Goal: Task Accomplishment & Management: Manage account settings

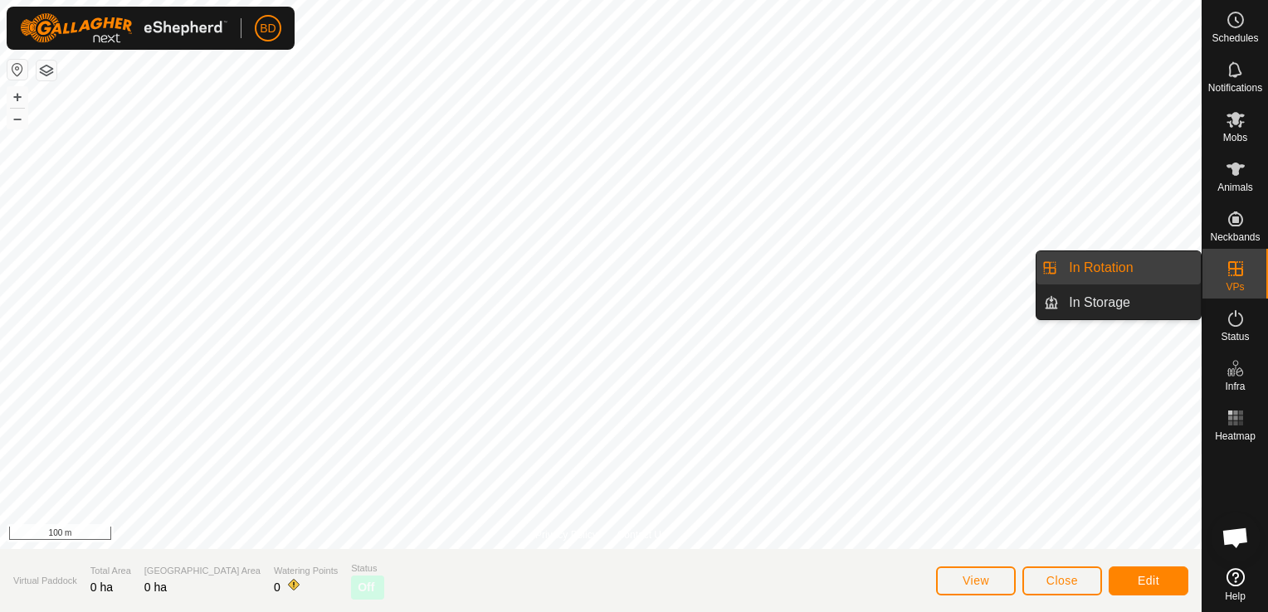
click at [1129, 265] on link "In Rotation" at bounding box center [1130, 267] width 142 height 33
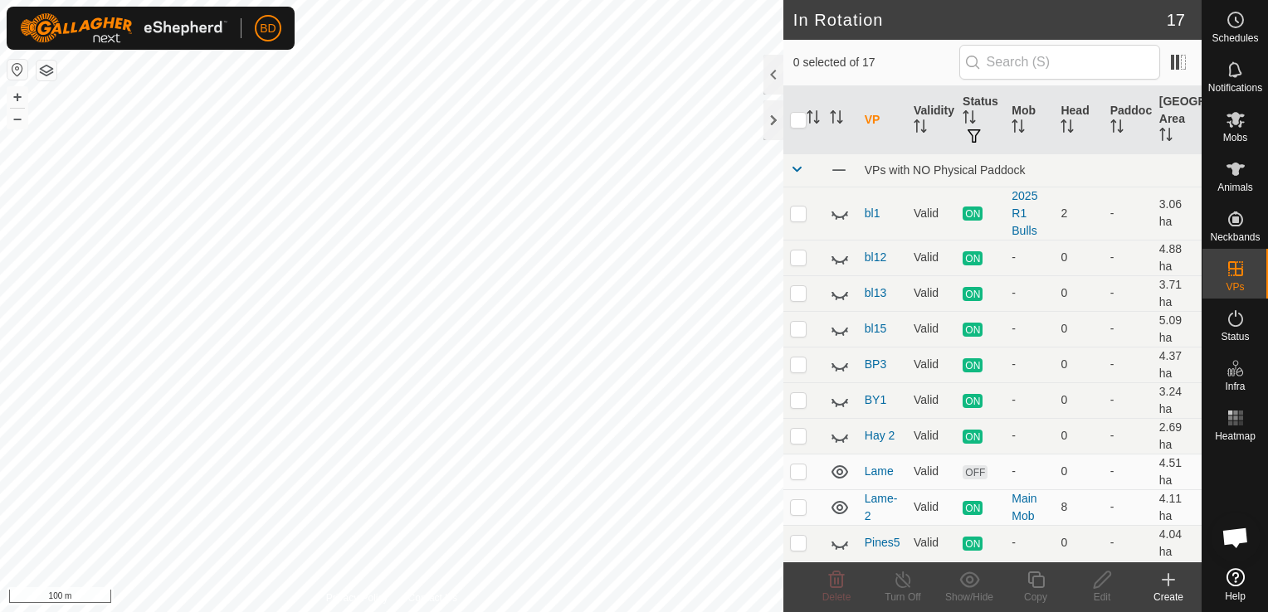
checkbox input "true"
click at [908, 588] on icon at bounding box center [903, 580] width 21 height 20
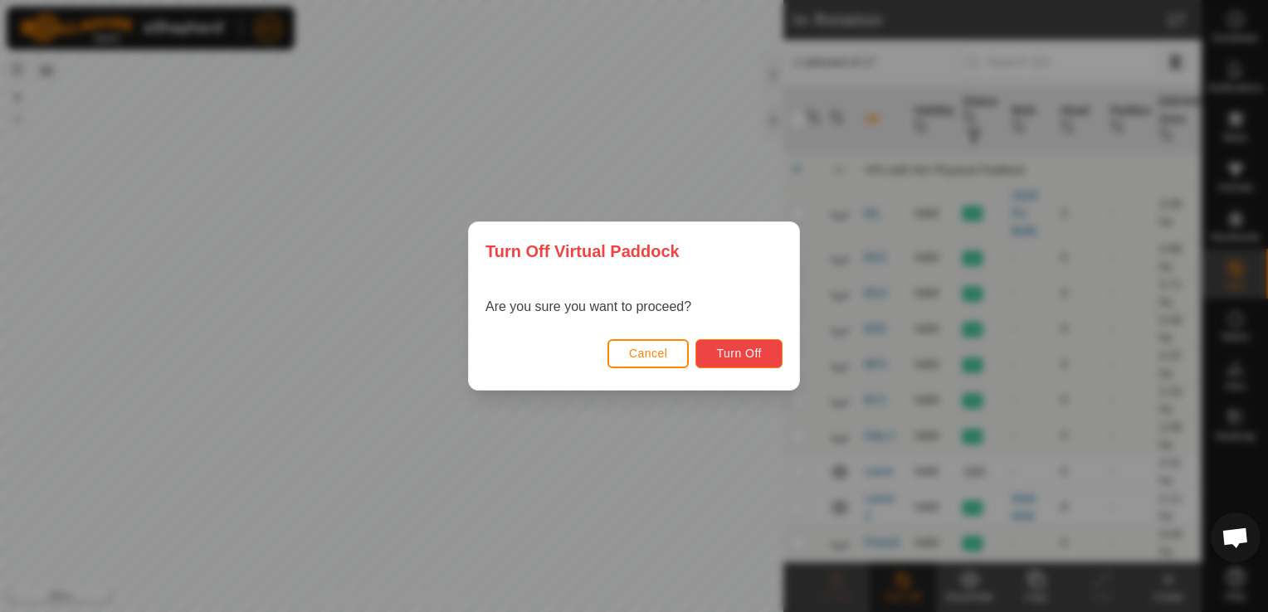
click at [757, 356] on span "Turn Off" at bounding box center [739, 353] width 46 height 13
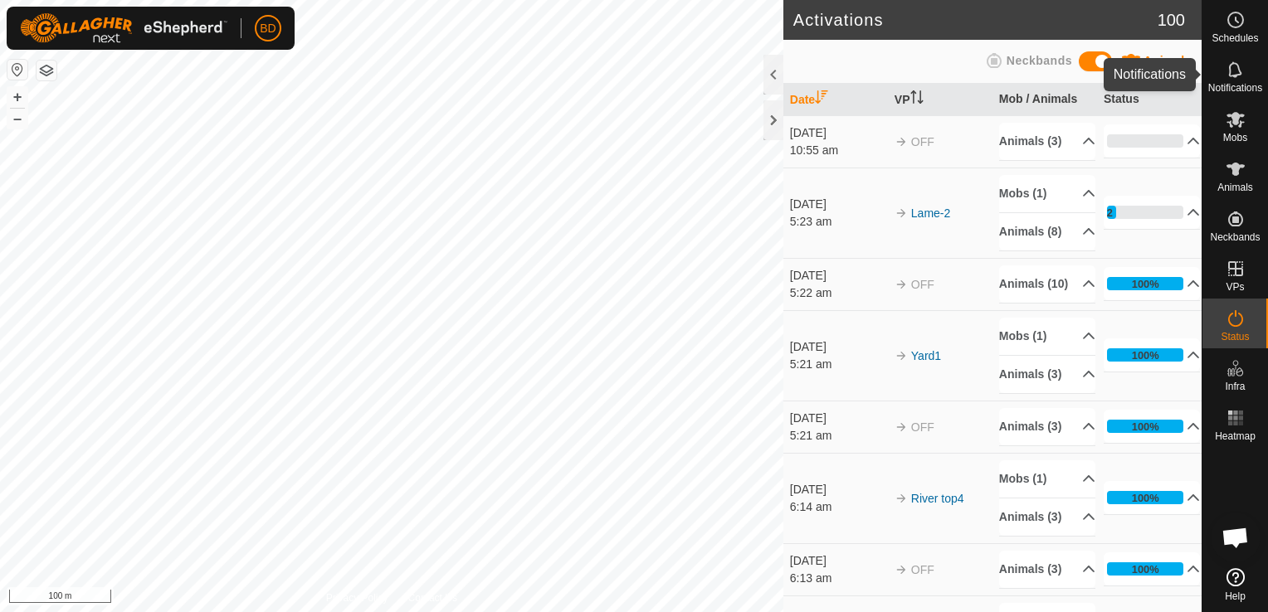
click at [1241, 90] on span "Notifications" at bounding box center [1235, 88] width 54 height 10
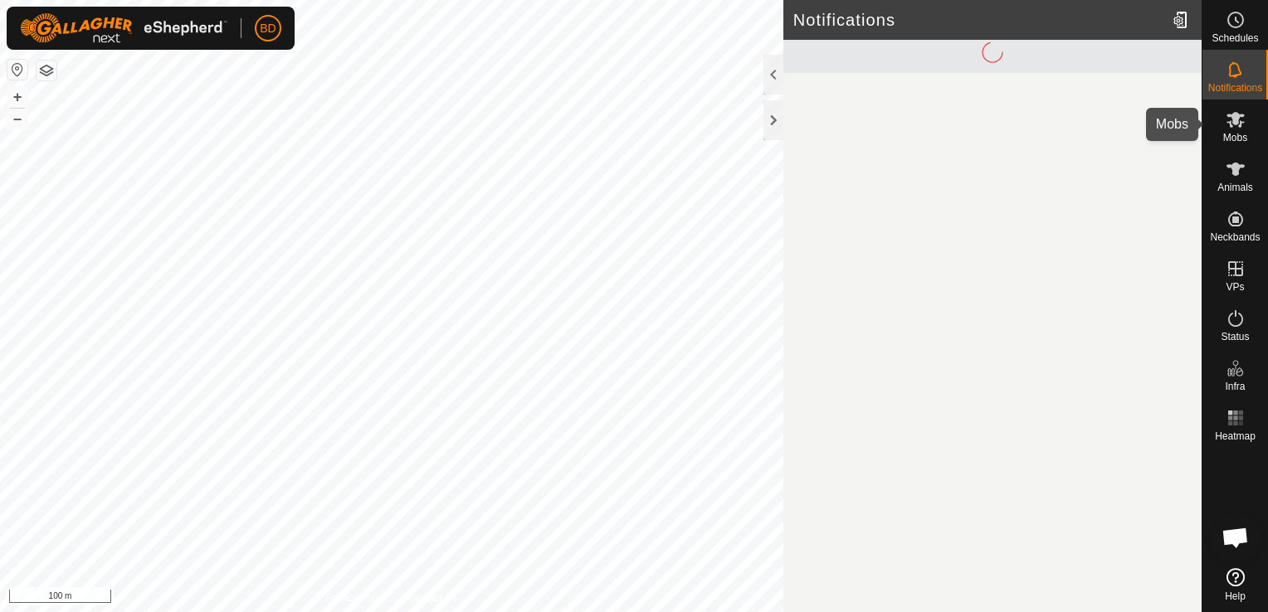
click at [1237, 120] on icon at bounding box center [1235, 120] width 18 height 16
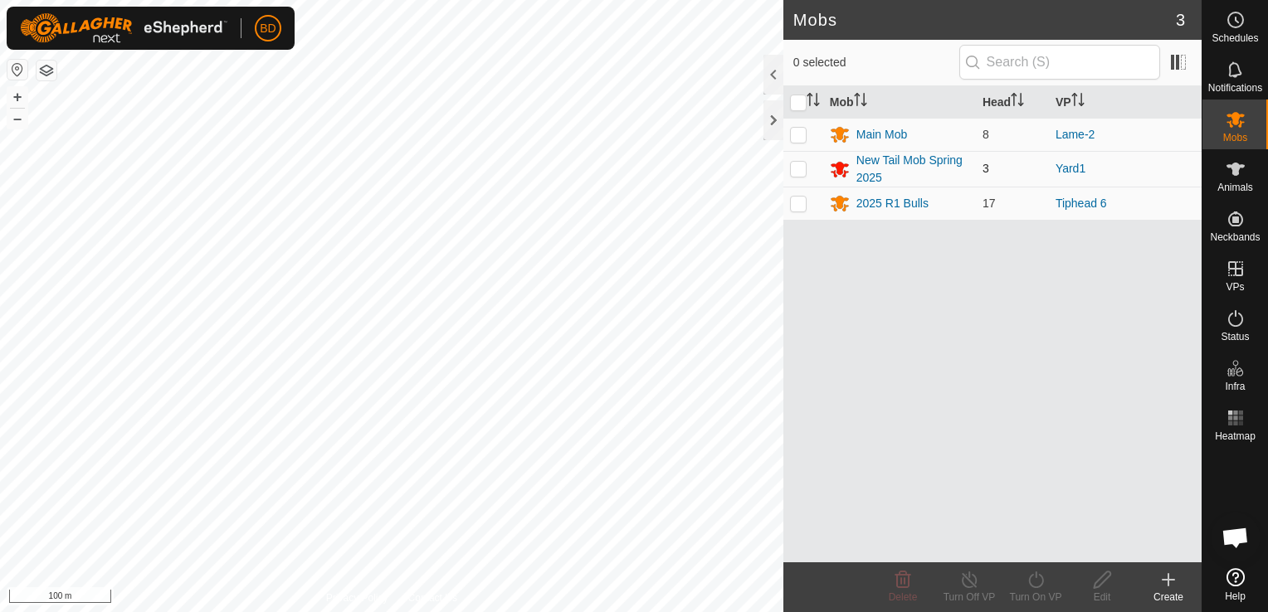
click at [798, 168] on p-checkbox at bounding box center [798, 168] width 17 height 13
checkbox input "true"
click at [1030, 581] on icon at bounding box center [1036, 580] width 21 height 20
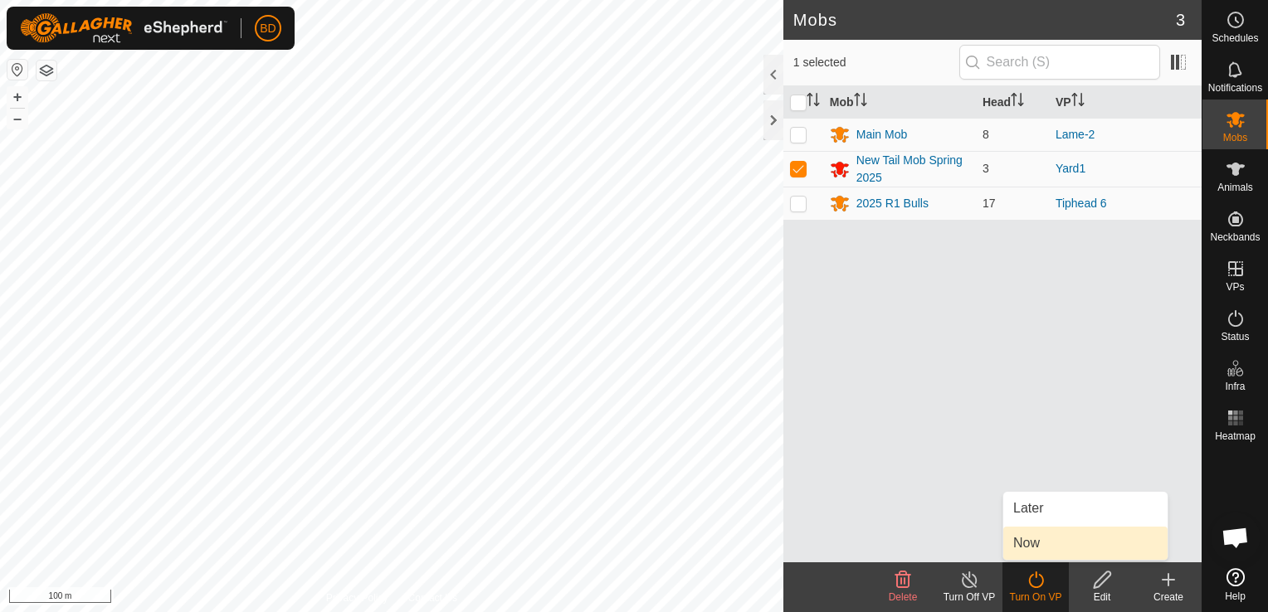
click at [1036, 540] on link "Now" at bounding box center [1085, 543] width 164 height 33
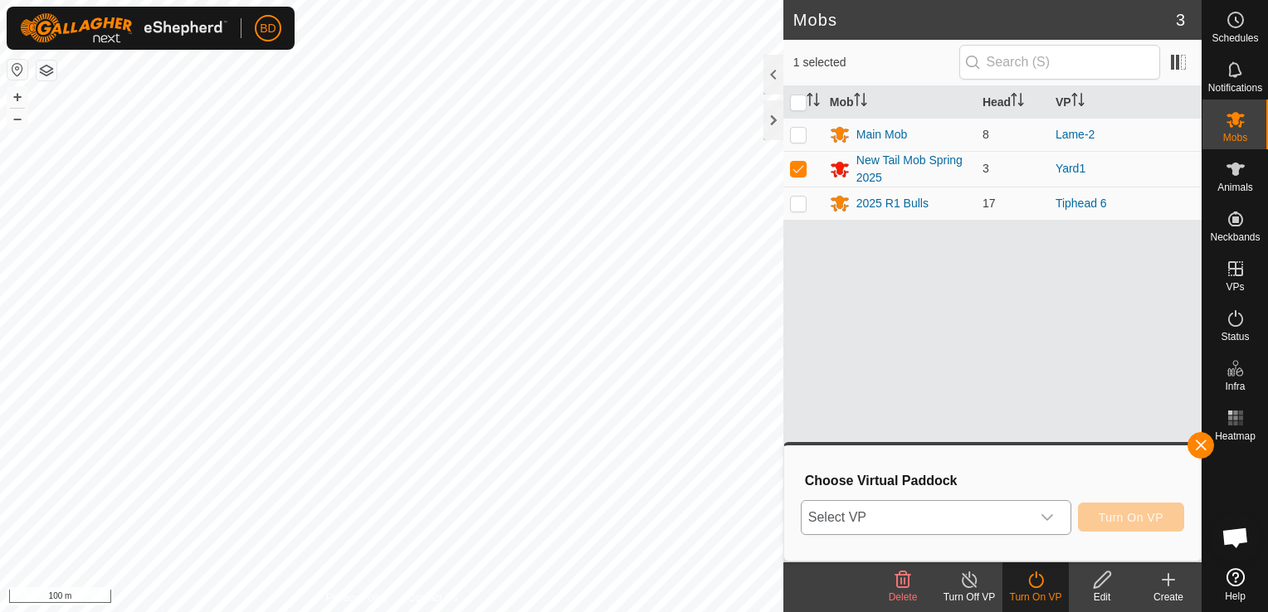
click at [1051, 517] on icon "dropdown trigger" at bounding box center [1046, 517] width 13 height 13
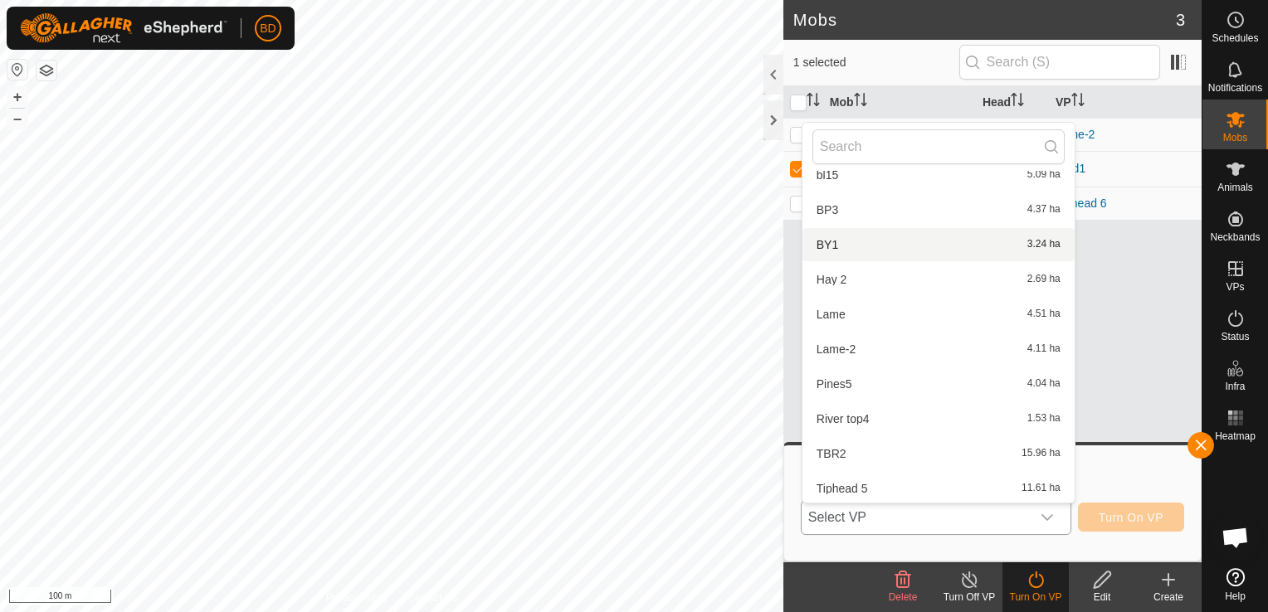
scroll to position [184, 0]
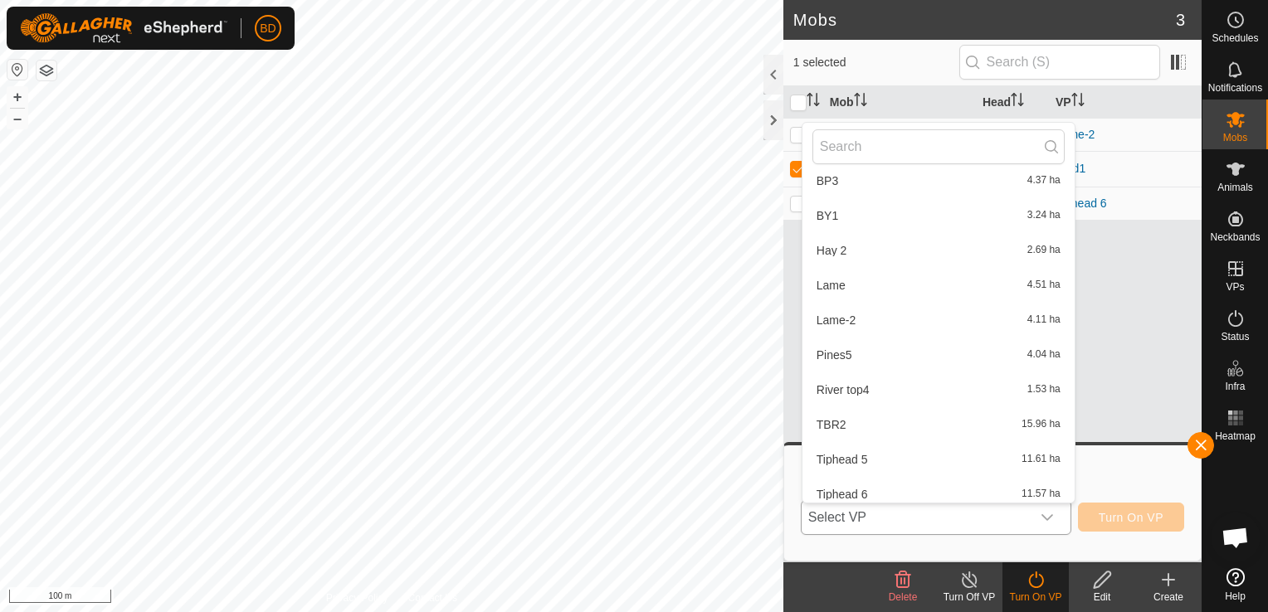
click at [906, 386] on li "River top4 1.53 ha" at bounding box center [938, 389] width 272 height 33
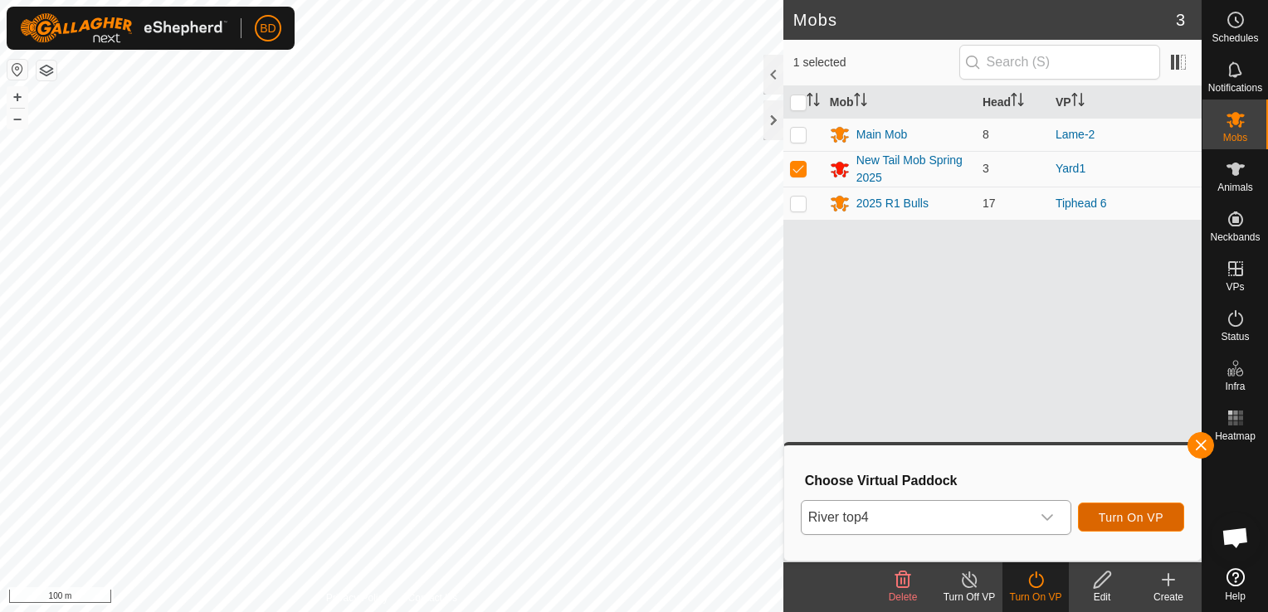
click at [1119, 519] on span "Turn On VP" at bounding box center [1131, 517] width 65 height 13
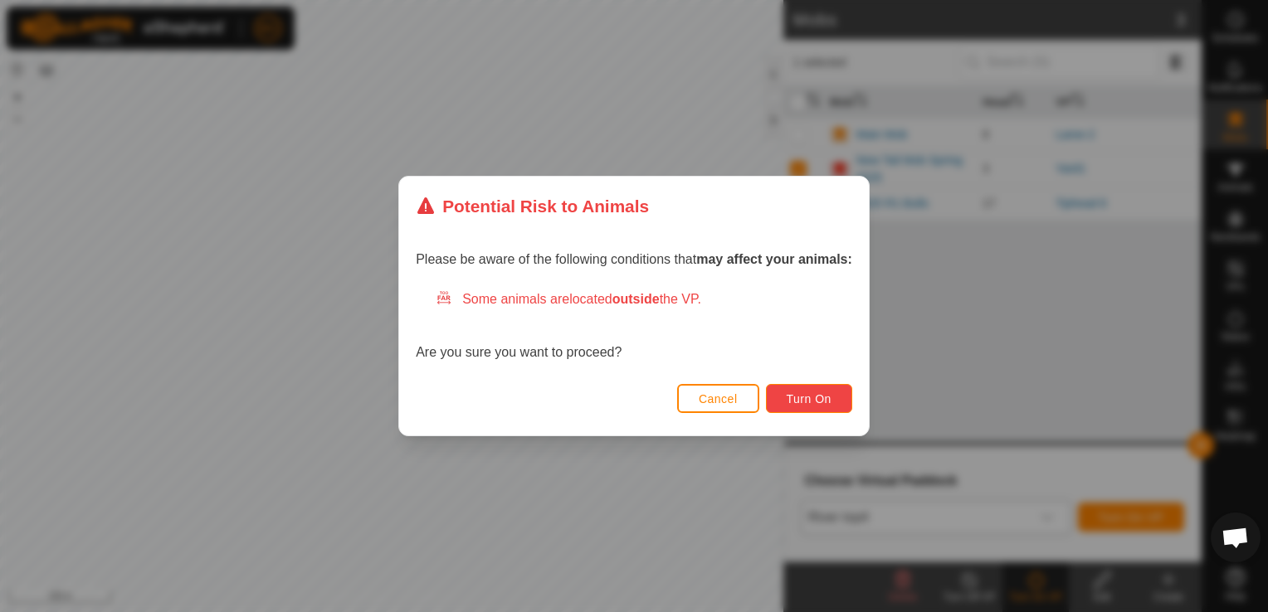
click at [806, 394] on span "Turn On" at bounding box center [809, 398] width 45 height 13
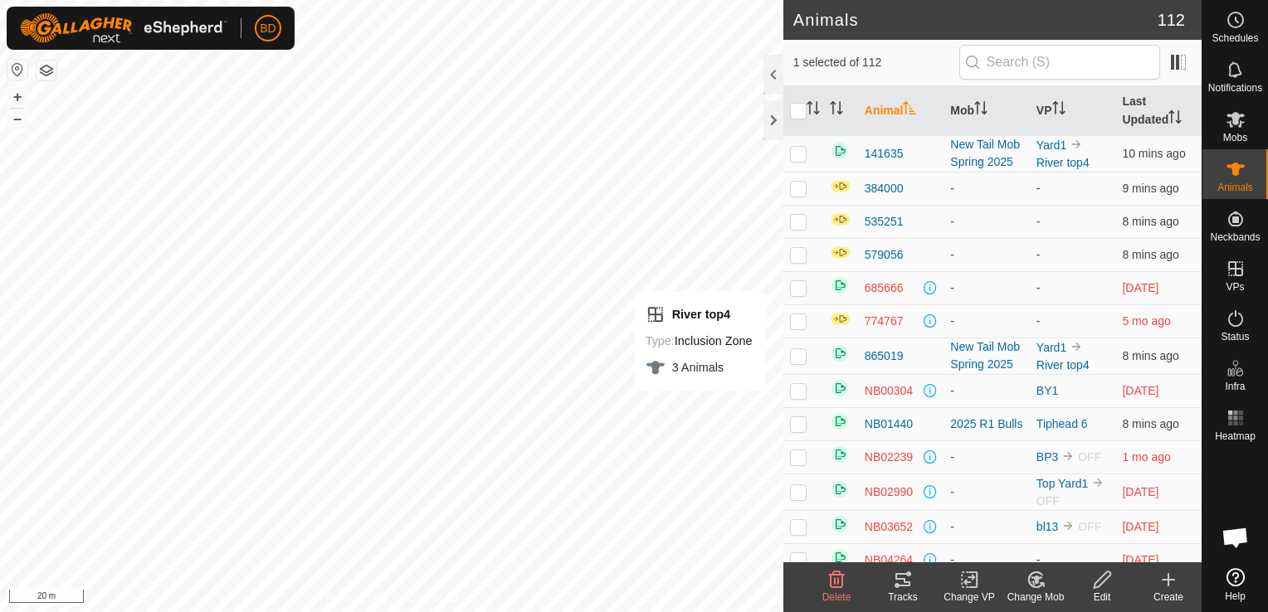
click at [1039, 583] on icon at bounding box center [1036, 580] width 21 height 20
click at [1099, 514] on link "Choose Mob..." at bounding box center [1085, 508] width 164 height 33
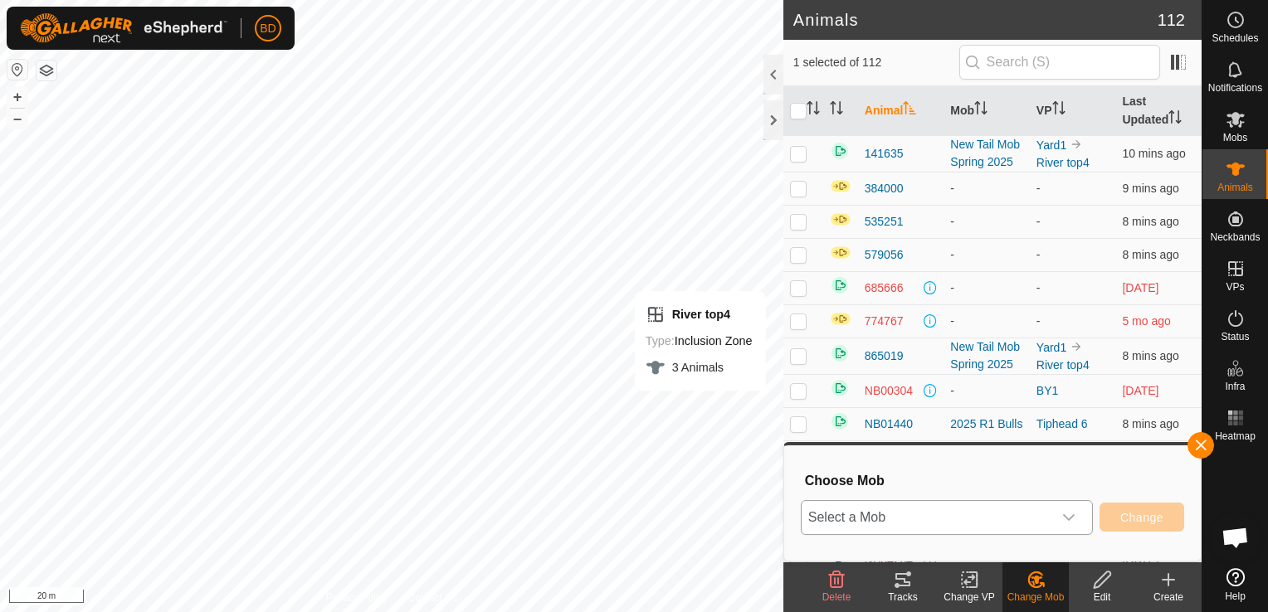
click at [1072, 518] on icon "dropdown trigger" at bounding box center [1069, 517] width 12 height 7
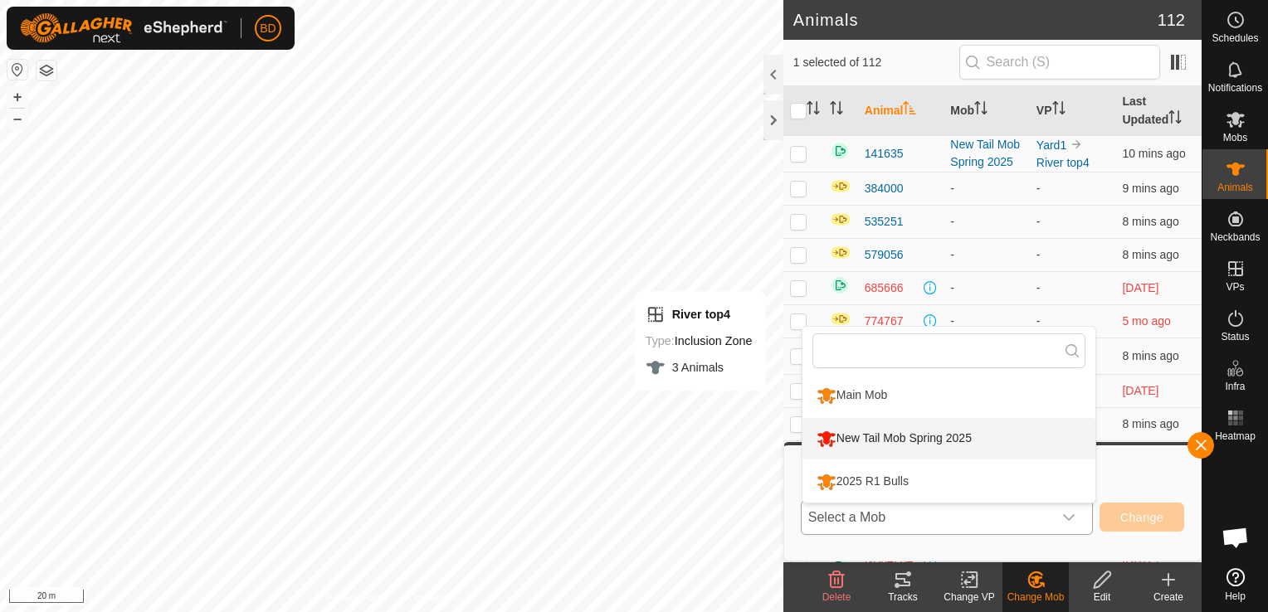
click at [964, 434] on li "New Tail Mob Spring 2025" at bounding box center [948, 438] width 293 height 41
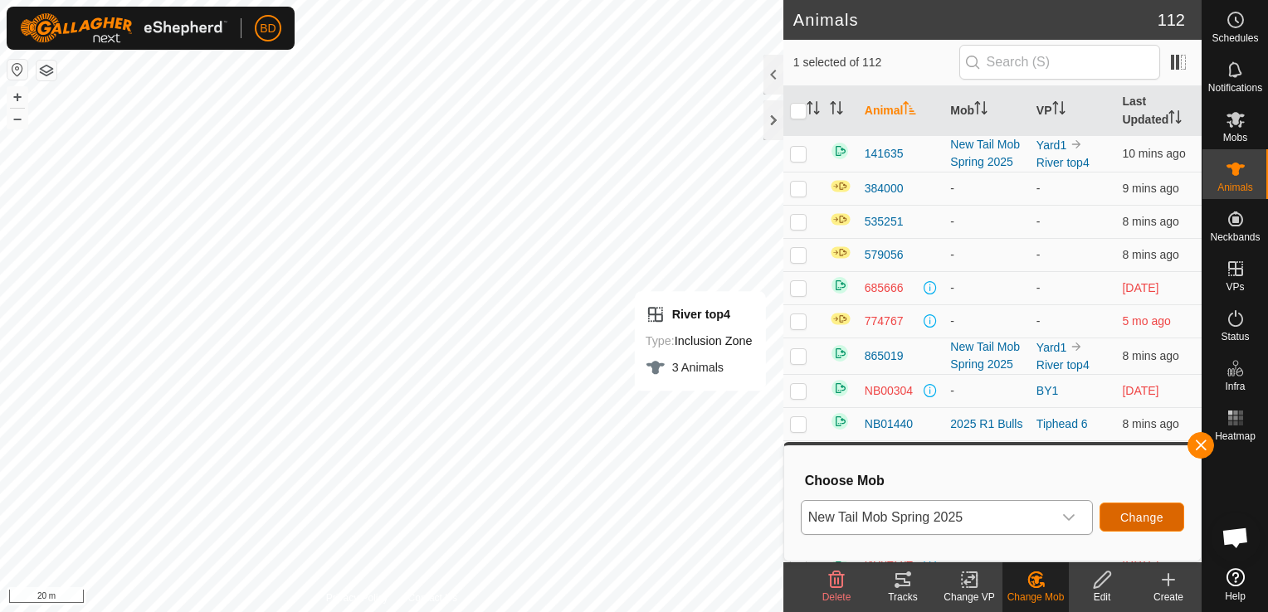
click at [1135, 515] on span "Change" at bounding box center [1141, 517] width 43 height 13
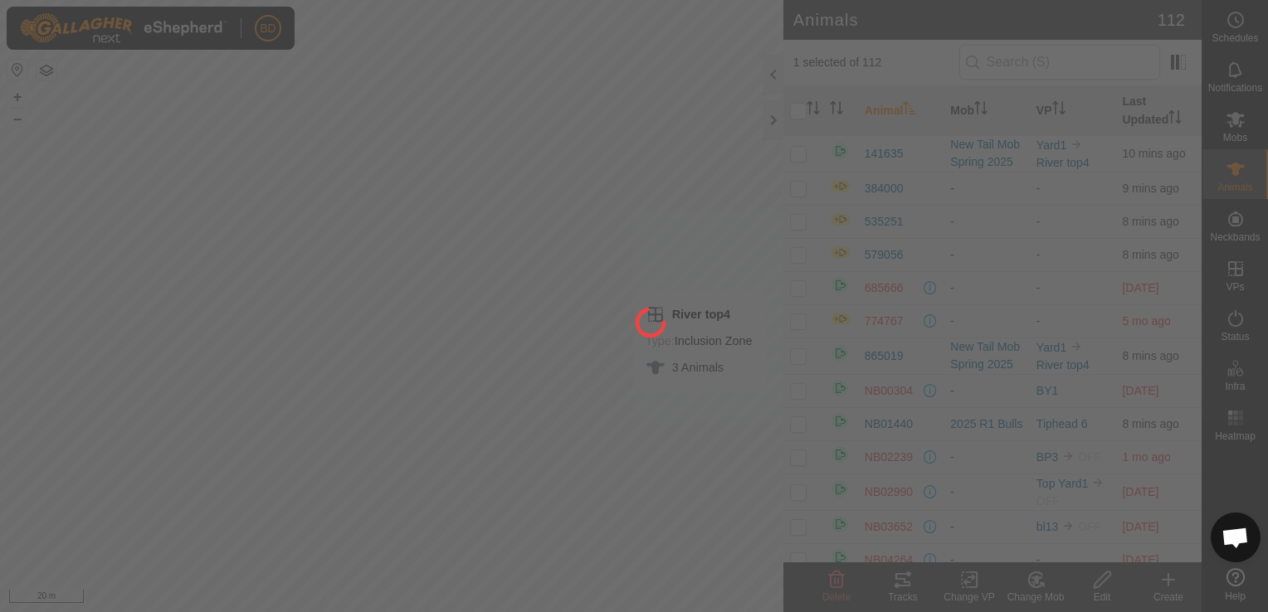
checkbox input "false"
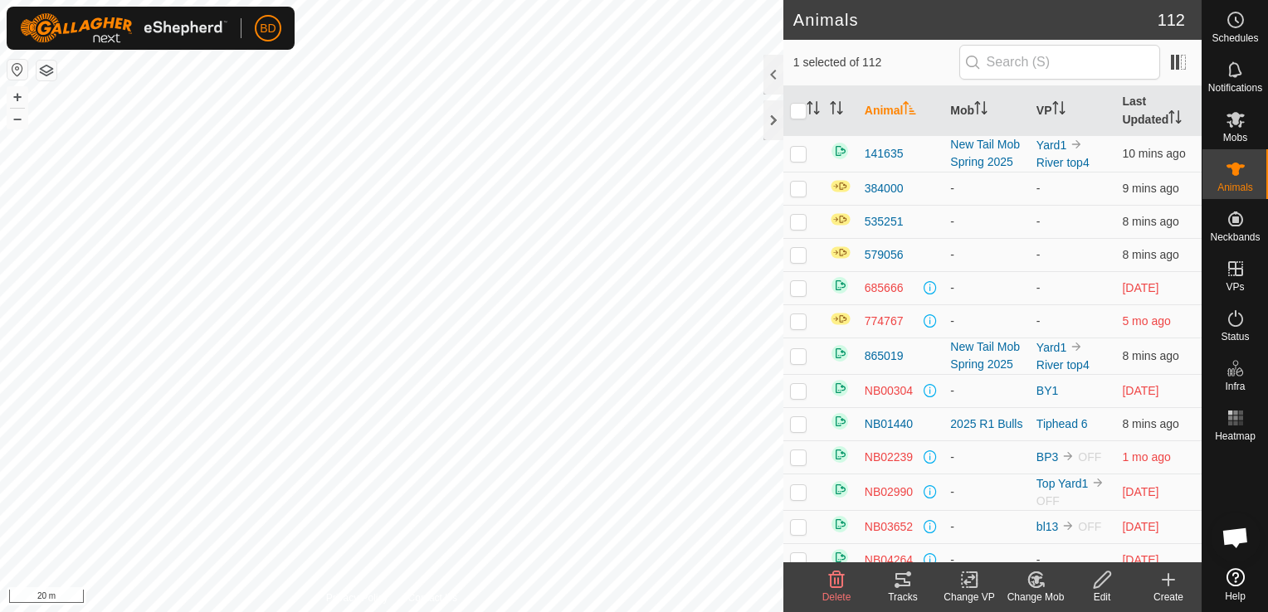
click at [1031, 580] on icon at bounding box center [1036, 580] width 21 height 20
click at [1080, 505] on link "Choose Mob..." at bounding box center [1085, 508] width 164 height 33
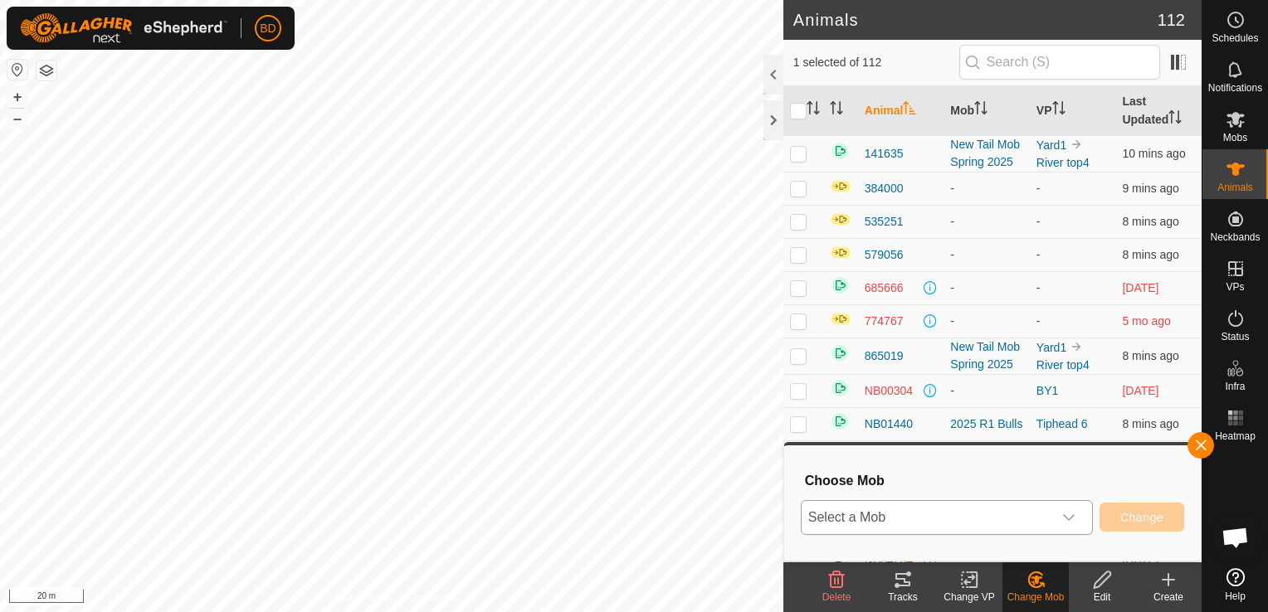
drag, startPoint x: 1073, startPoint y: 519, endPoint x: 1064, endPoint y: 519, distance: 9.1
click at [1071, 519] on icon "dropdown trigger" at bounding box center [1068, 517] width 13 height 13
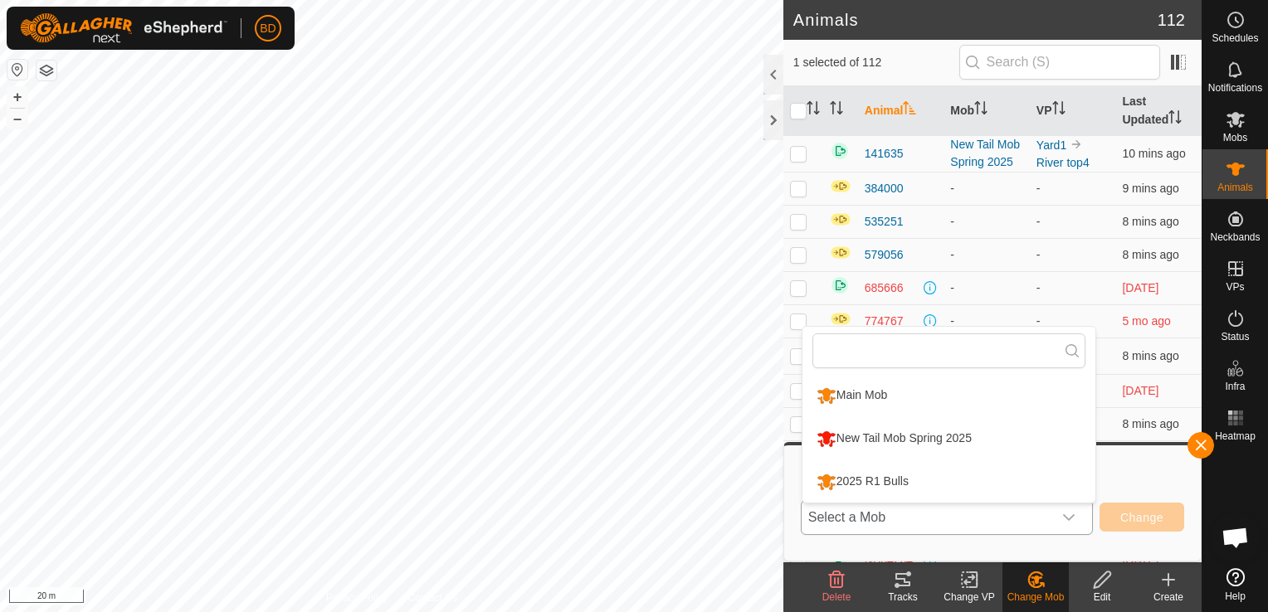
click at [956, 433] on li "New Tail Mob Spring 2025" at bounding box center [948, 438] width 293 height 41
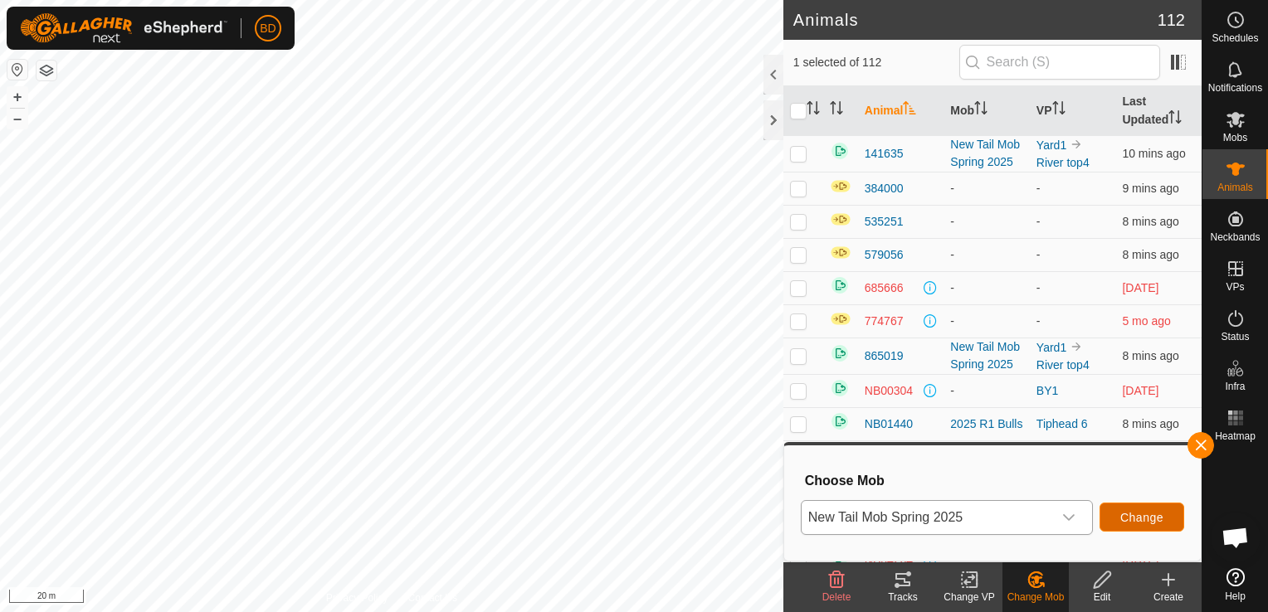
click at [1150, 515] on span "Change" at bounding box center [1141, 517] width 43 height 13
checkbox input "false"
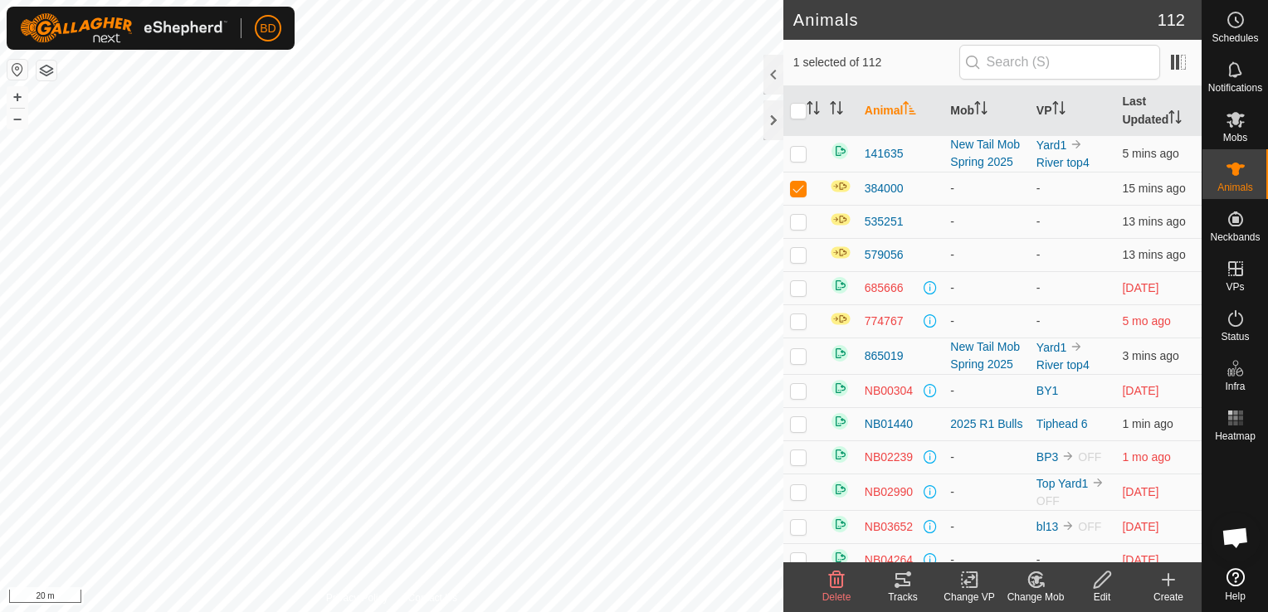
click at [1035, 581] on icon at bounding box center [1036, 580] width 12 height 8
click at [1089, 510] on link "Choose Mob..." at bounding box center [1085, 508] width 164 height 33
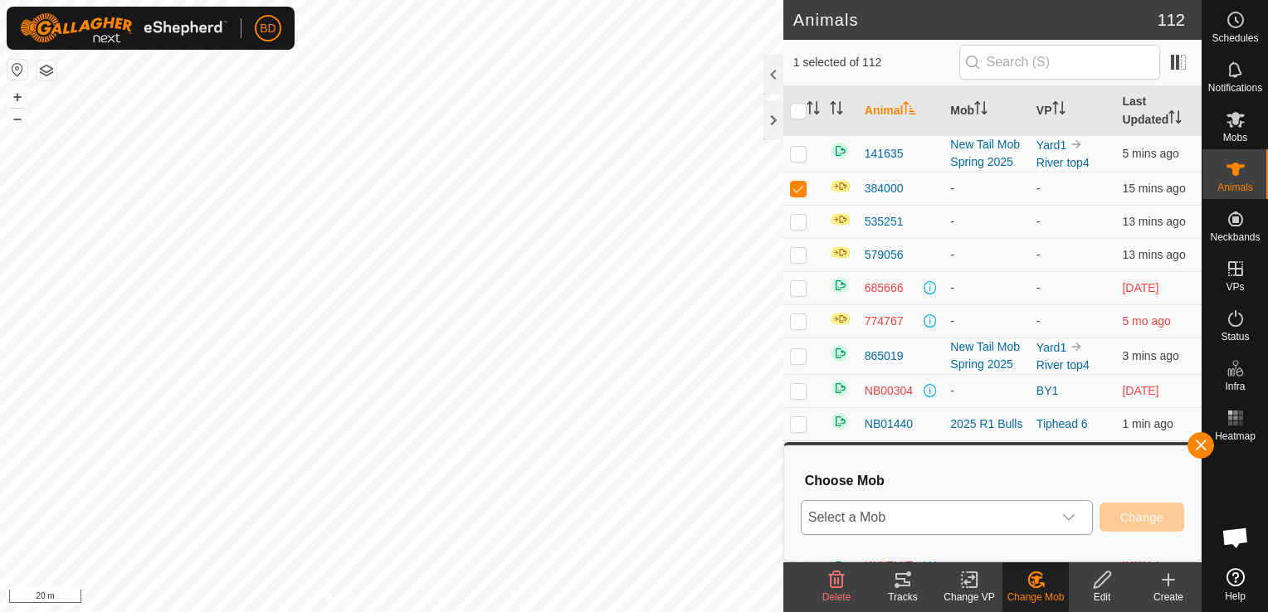
click at [1072, 519] on icon "dropdown trigger" at bounding box center [1069, 517] width 12 height 7
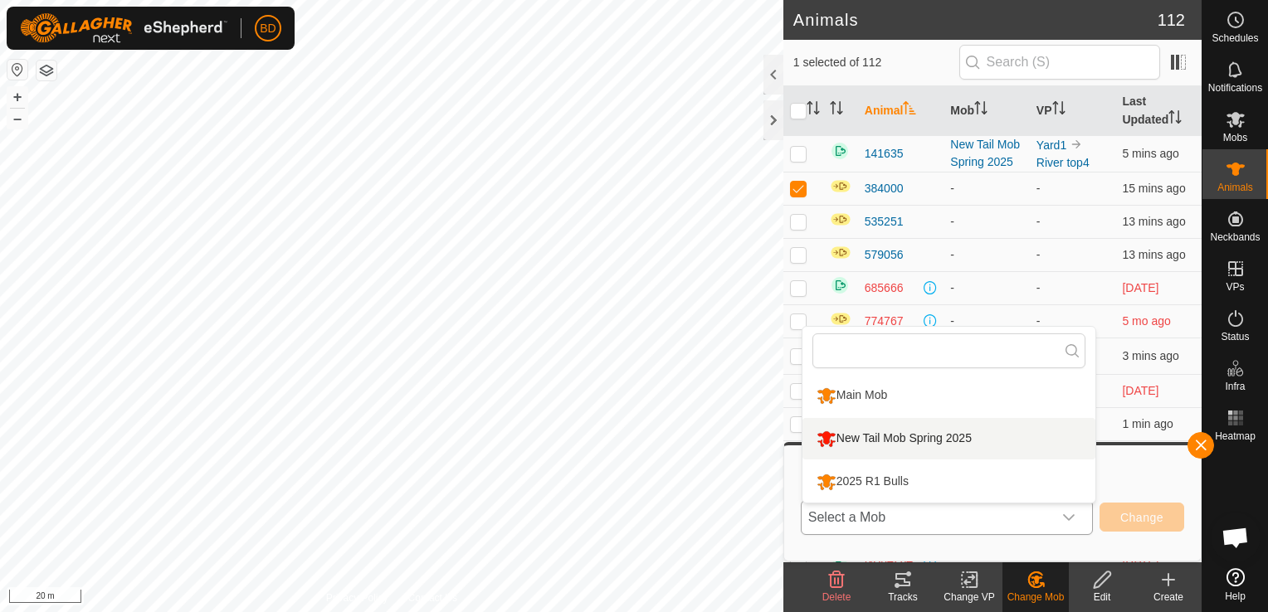
click at [935, 435] on li "New Tail Mob Spring 2025" at bounding box center [948, 438] width 293 height 41
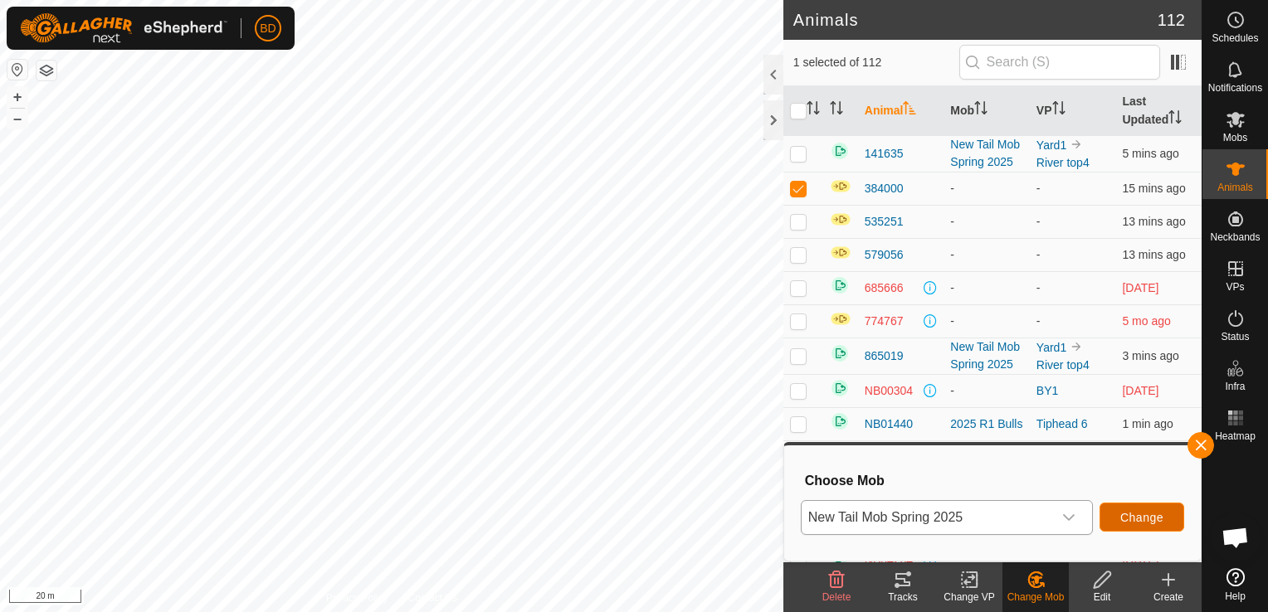
click at [1125, 518] on span "Change" at bounding box center [1141, 517] width 43 height 13
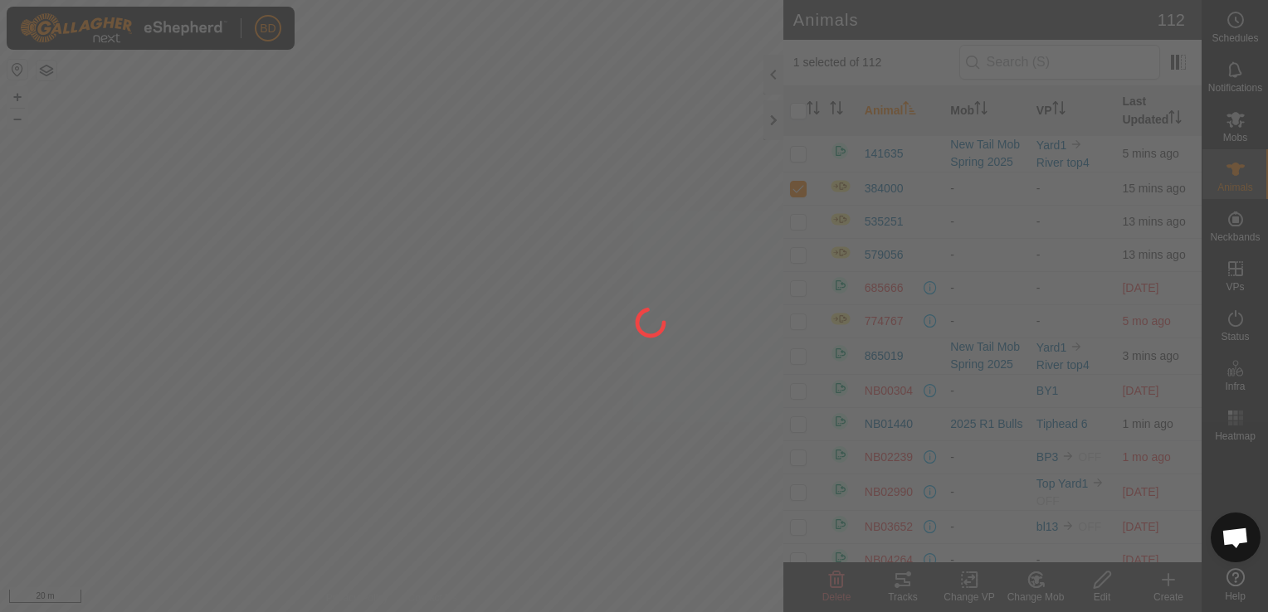
checkbox input "false"
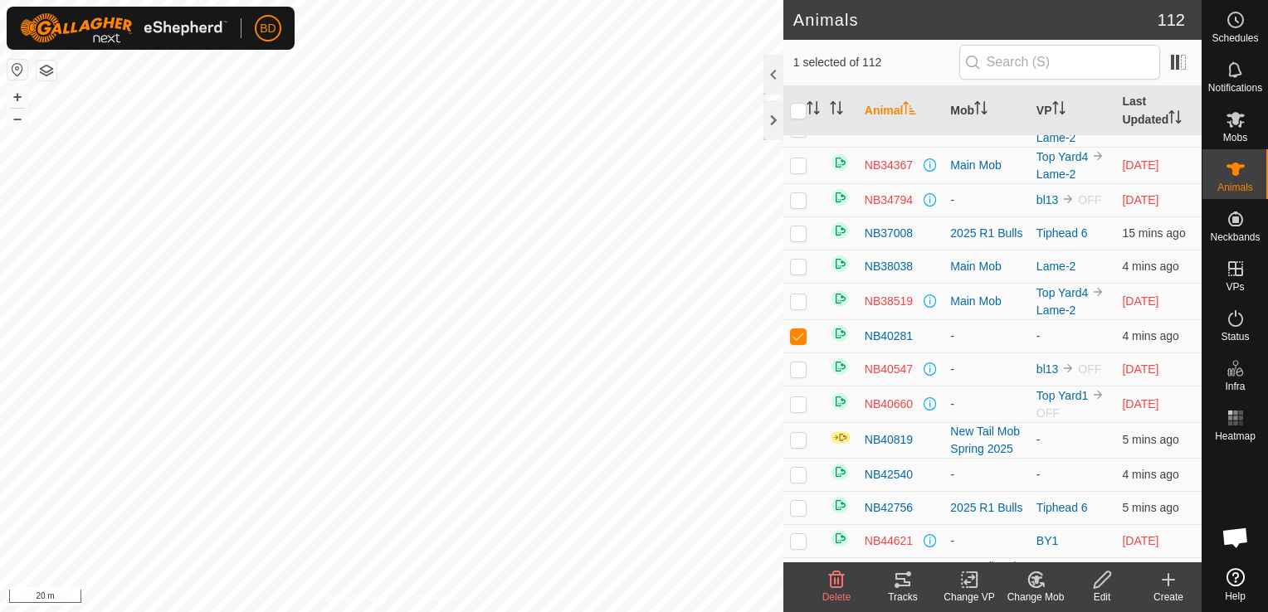
scroll to position [1576, 0]
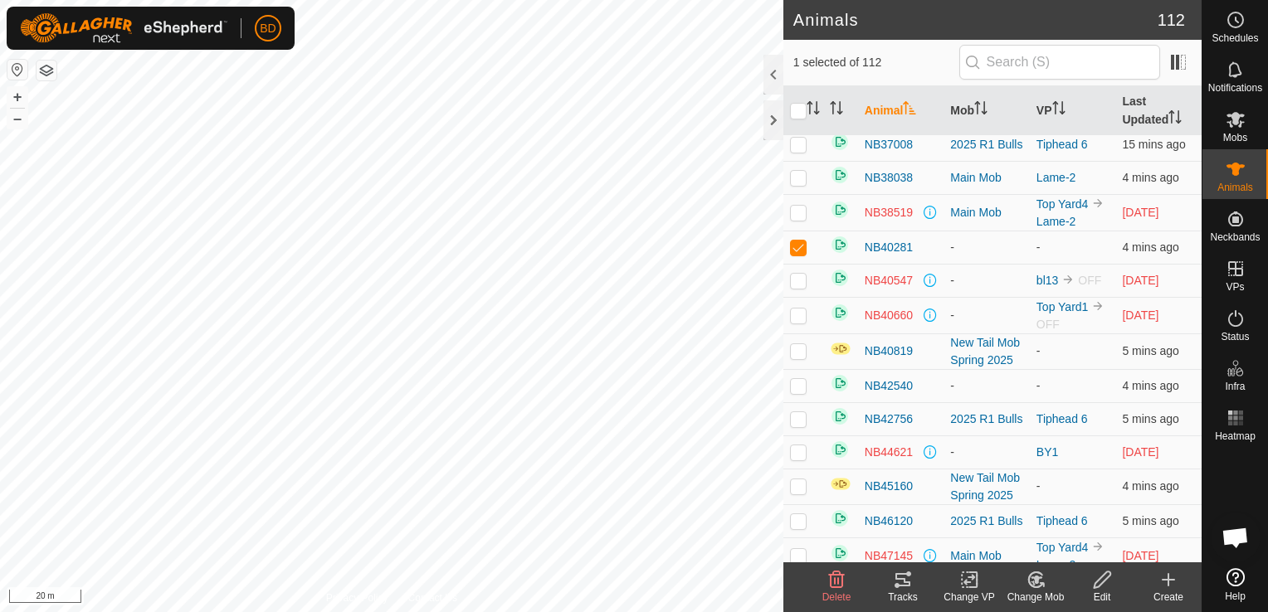
click at [1036, 583] on icon at bounding box center [1036, 580] width 21 height 20
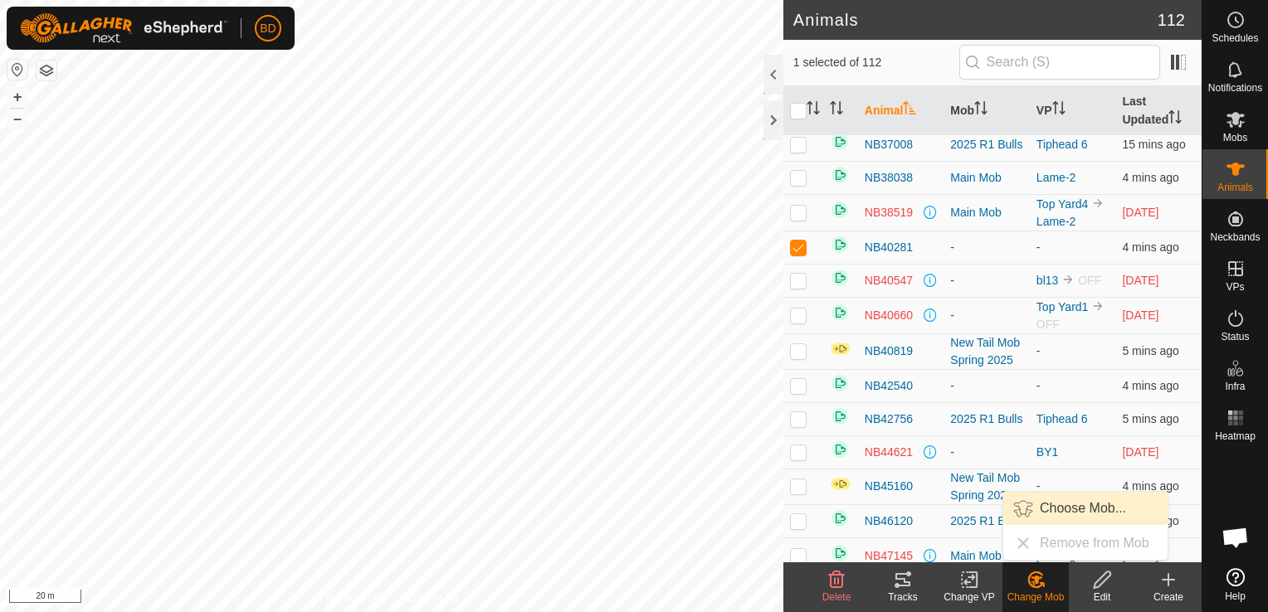
click at [1075, 511] on link "Choose Mob..." at bounding box center [1085, 508] width 164 height 33
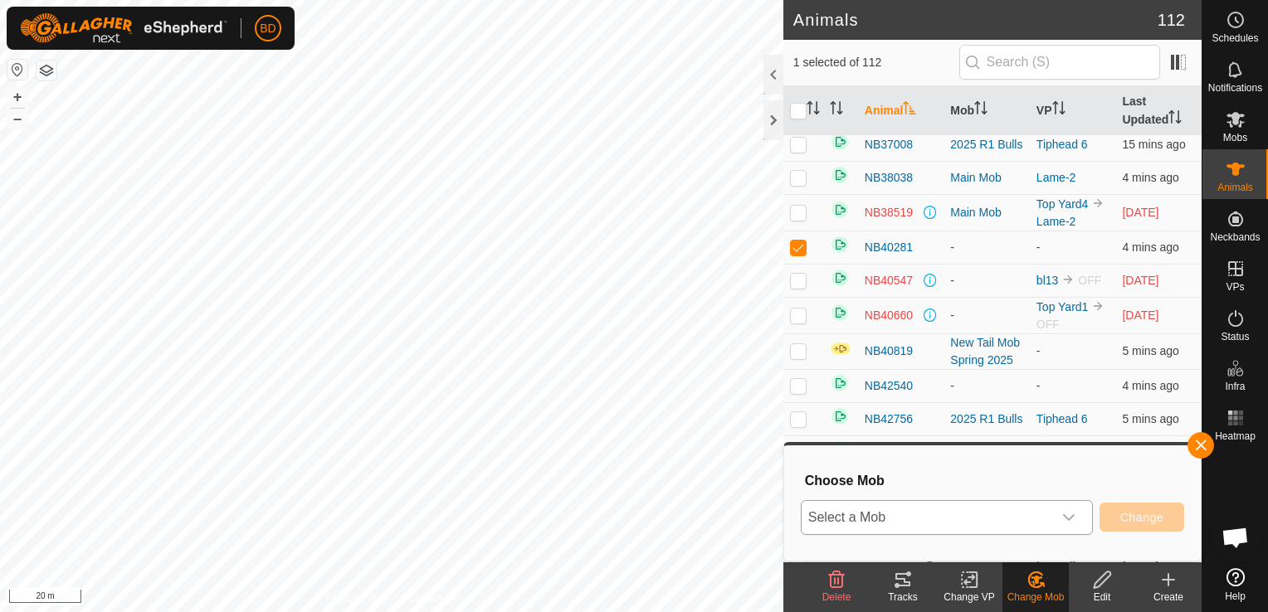
click at [1069, 523] on icon "dropdown trigger" at bounding box center [1068, 517] width 13 height 13
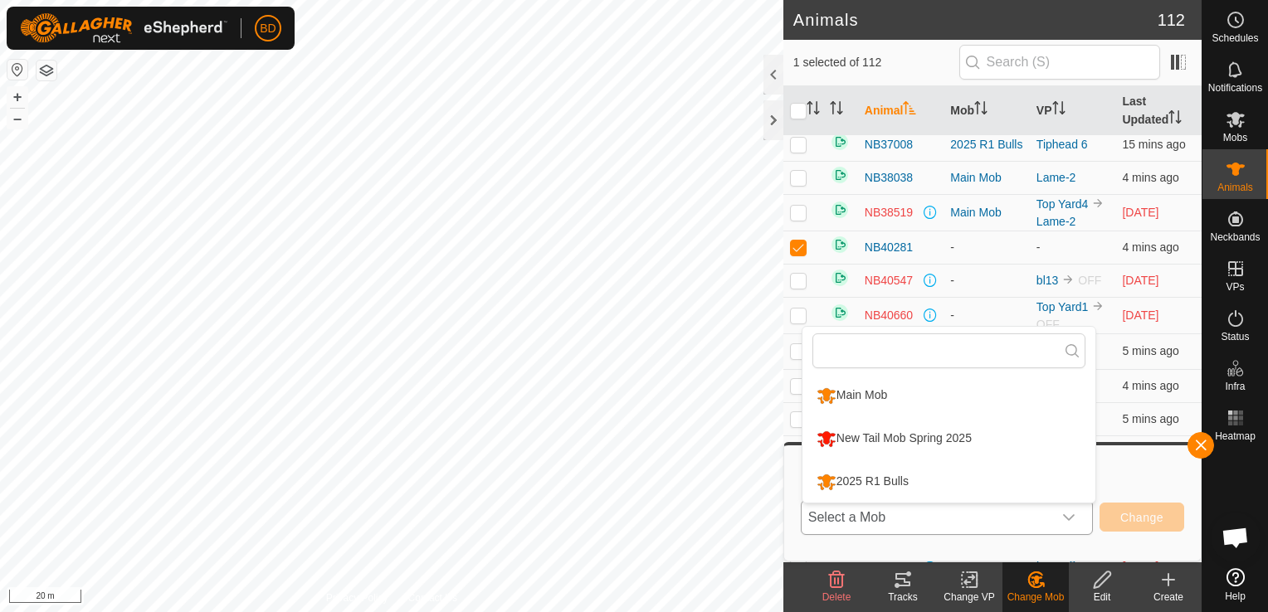
click at [954, 441] on li "New Tail Mob Spring 2025" at bounding box center [948, 438] width 293 height 41
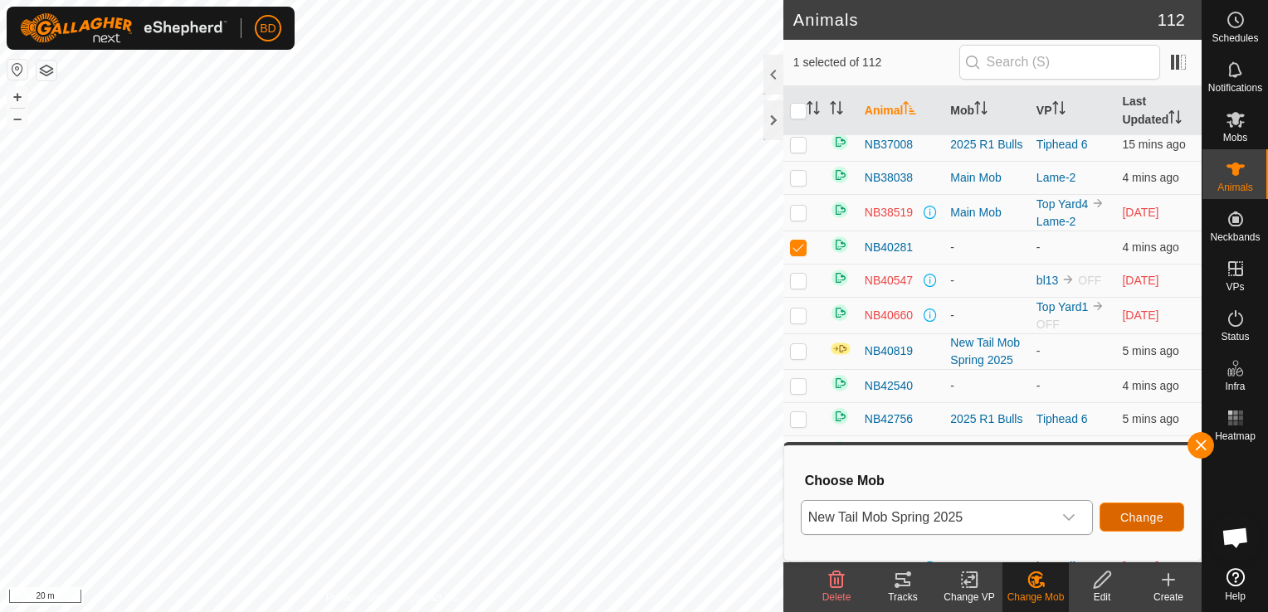
click at [1138, 519] on span "Change" at bounding box center [1141, 517] width 43 height 13
checkbox input "false"
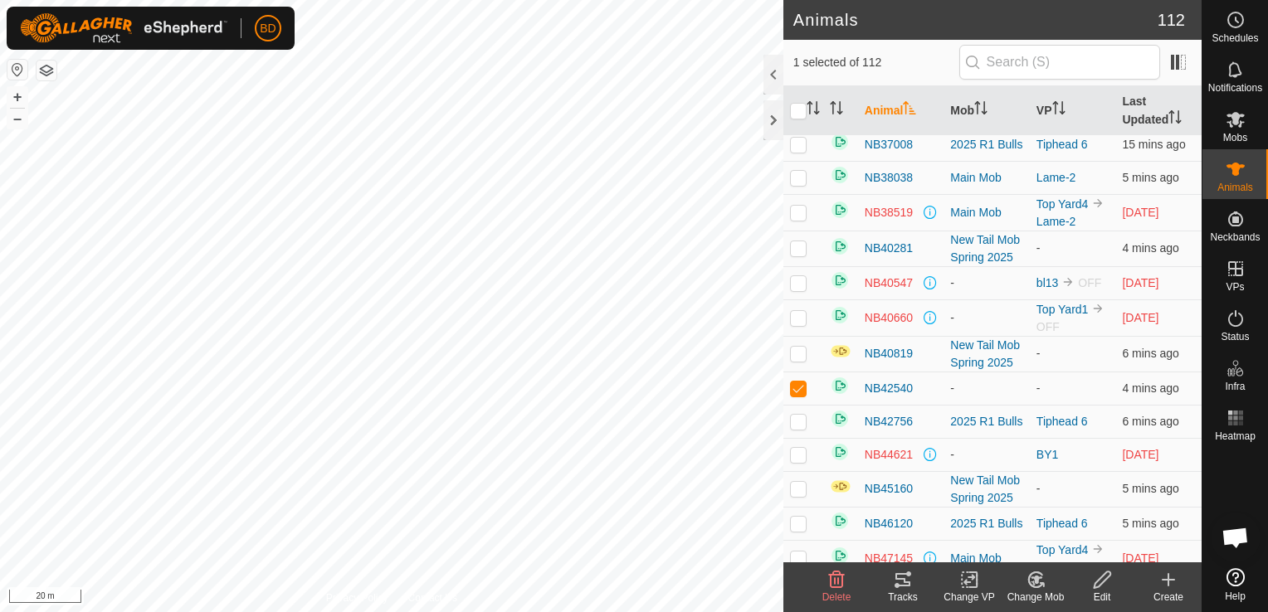
click at [1045, 587] on icon at bounding box center [1036, 580] width 21 height 20
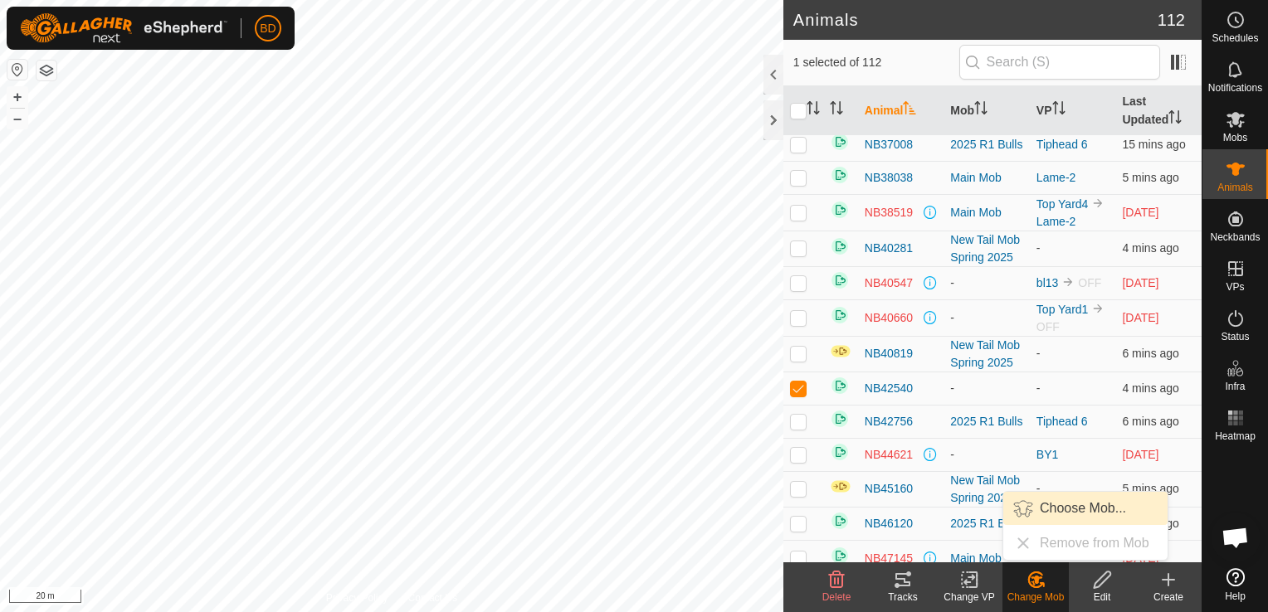
click at [1082, 509] on link "Choose Mob..." at bounding box center [1085, 508] width 164 height 33
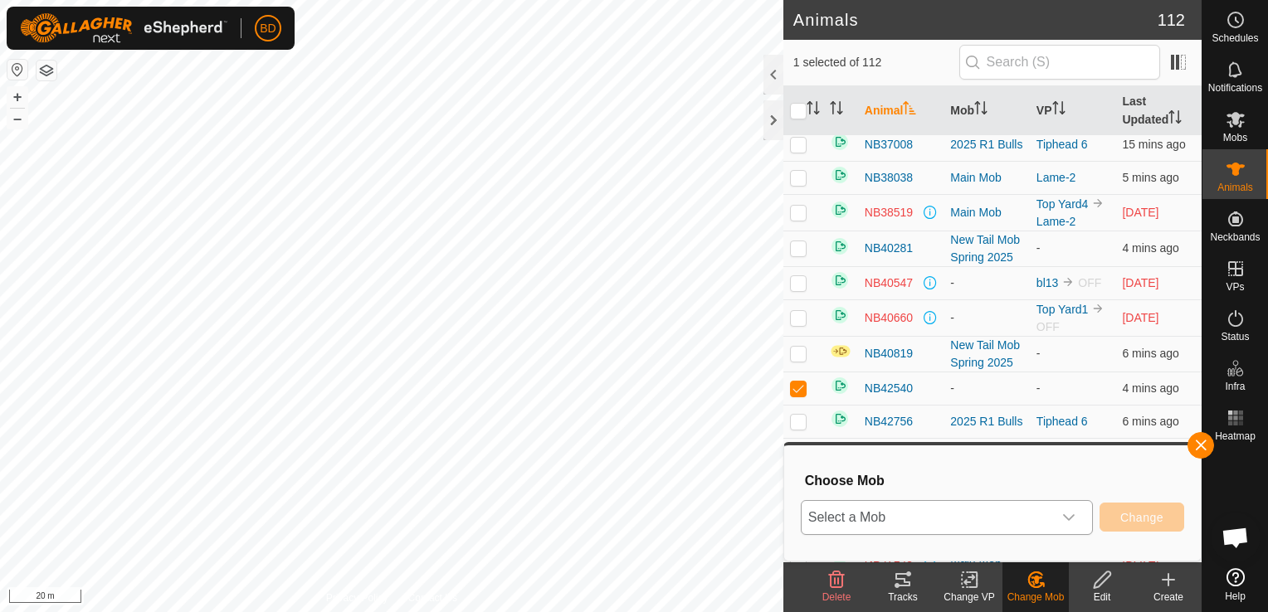
click at [1069, 519] on icon "dropdown trigger" at bounding box center [1069, 517] width 12 height 7
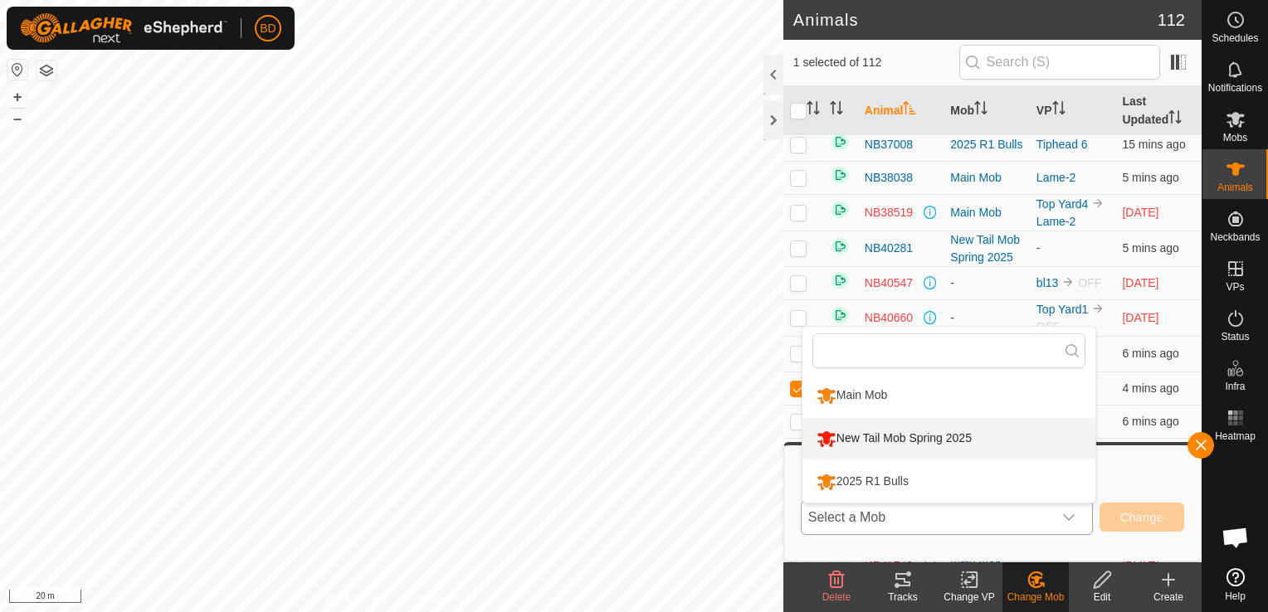
drag, startPoint x: 937, startPoint y: 434, endPoint x: 946, endPoint y: 438, distance: 10.0
click at [938, 434] on li "New Tail Mob Spring 2025" at bounding box center [948, 438] width 293 height 41
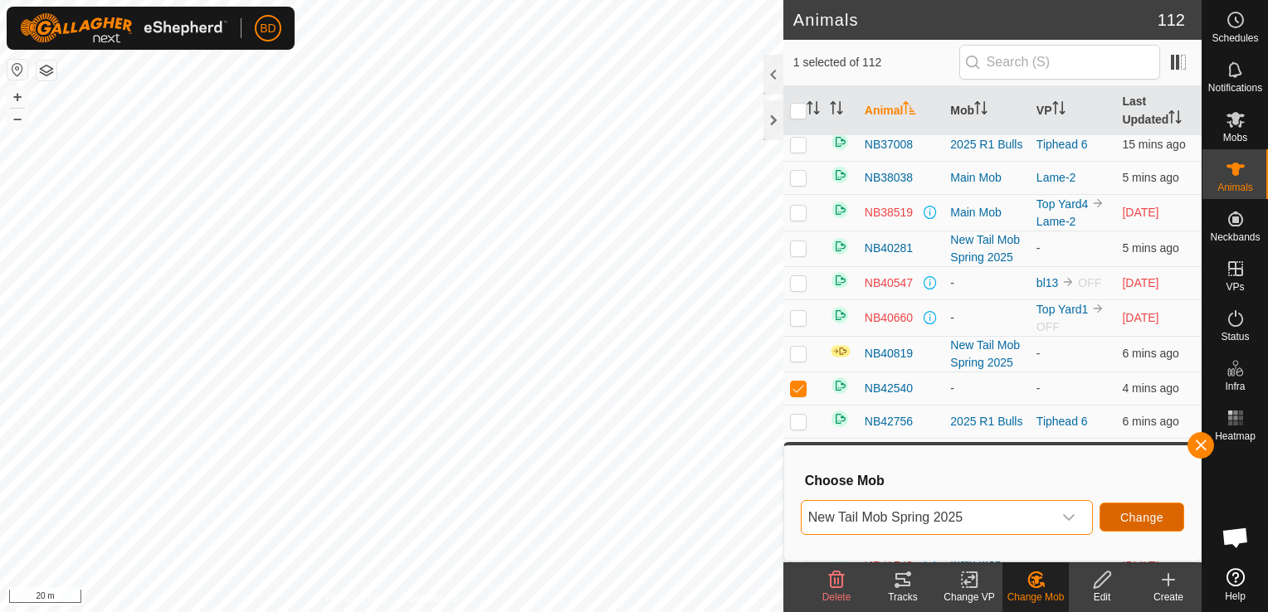
click at [1149, 519] on span "Change" at bounding box center [1141, 517] width 43 height 13
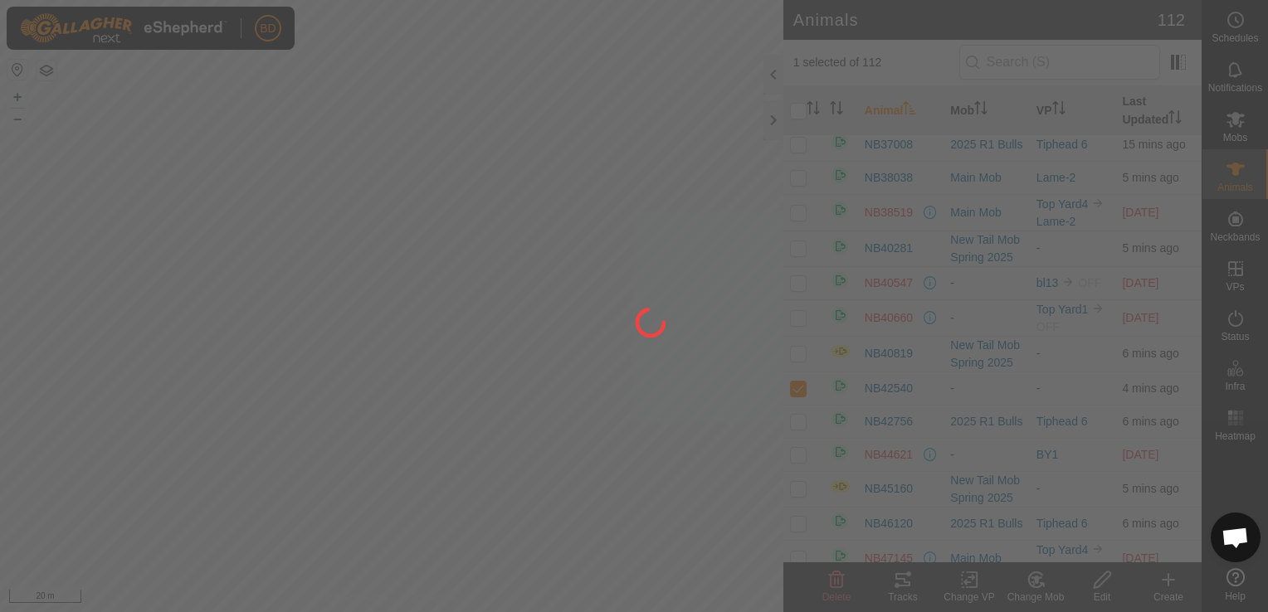
checkbox input "false"
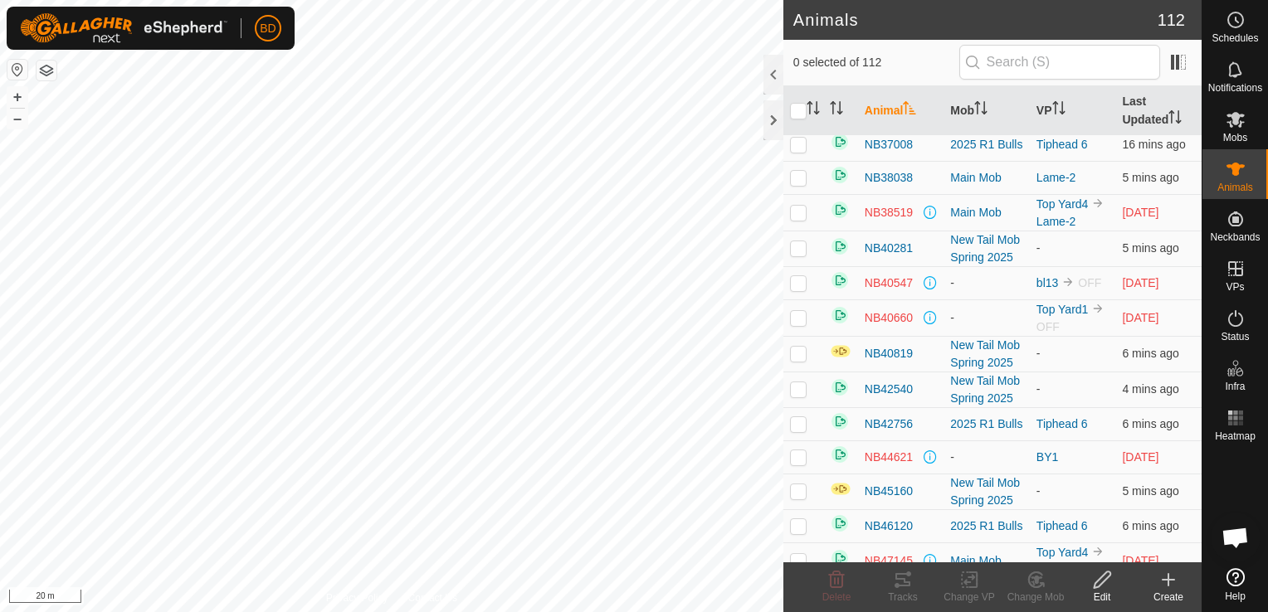
checkbox input "true"
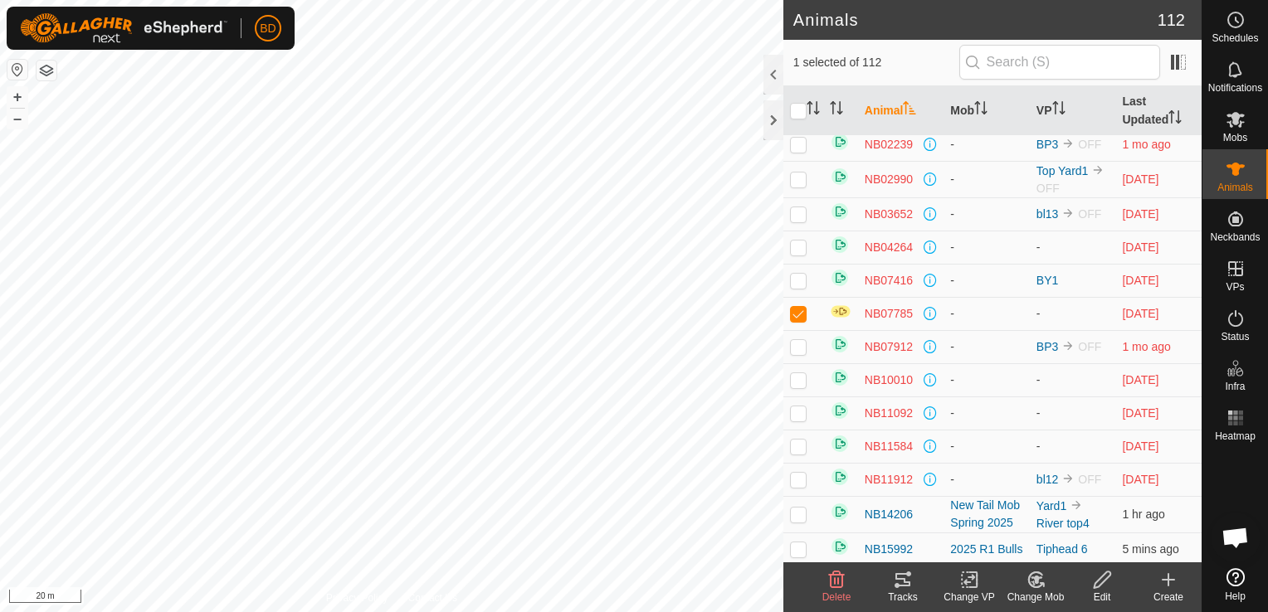
scroll to position [332, 0]
